Goal: Navigation & Orientation: Find specific page/section

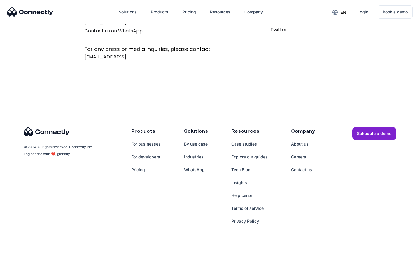
scroll to position [95, 0]
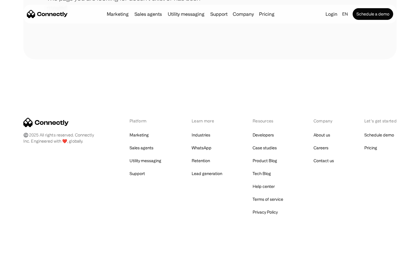
scroll to position [107, 0]
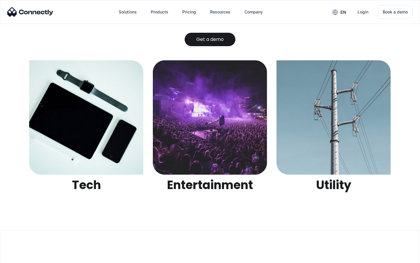
scroll to position [1842, 0]
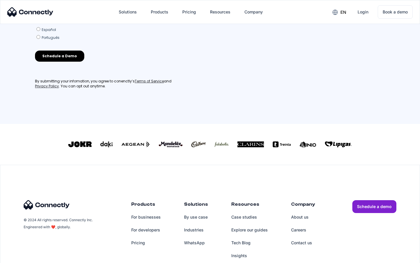
scroll to position [256, 0]
